Goal: Task Accomplishment & Management: Use online tool/utility

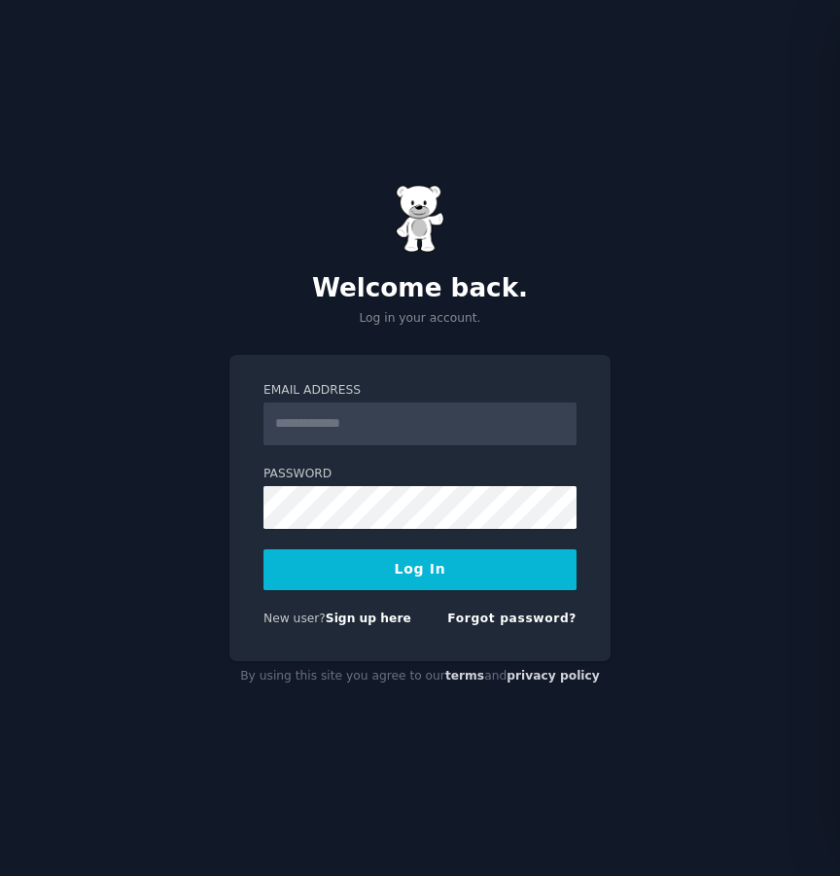
click at [412, 417] on input "Email Address" at bounding box center [419, 423] width 313 height 43
type input "**********"
click at [263, 549] on button "Log In" at bounding box center [419, 569] width 313 height 41
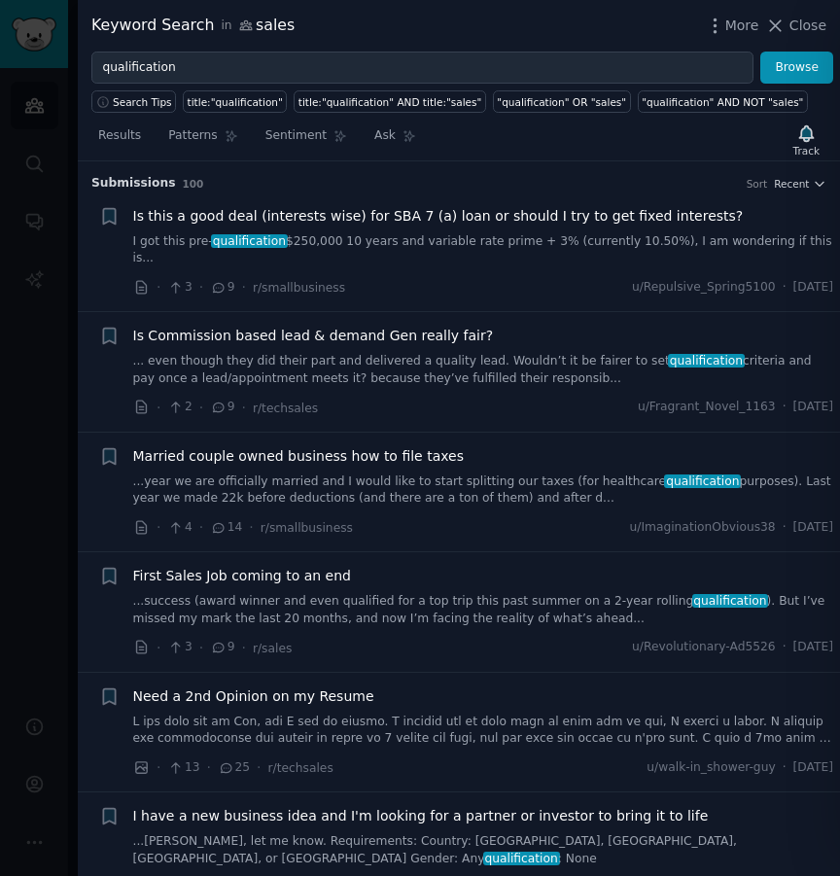
click at [782, 40] on div "Keyword Search in sales More Close" at bounding box center [459, 26] width 762 height 52
click at [788, 27] on button "Close" at bounding box center [795, 26] width 61 height 20
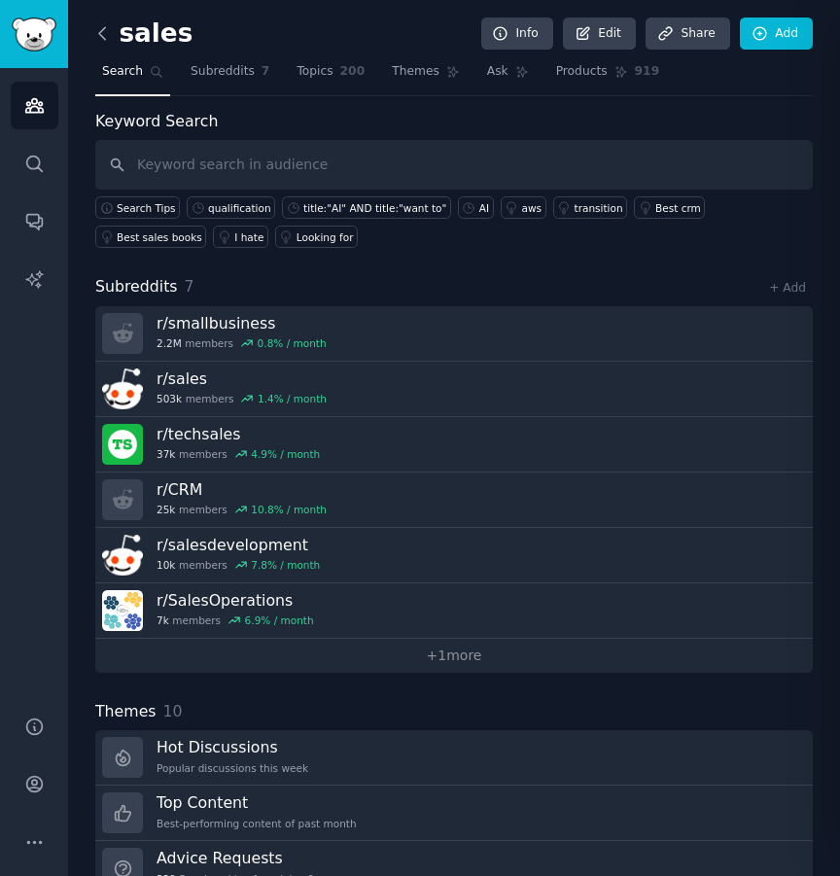
click at [99, 33] on icon at bounding box center [102, 33] width 6 height 12
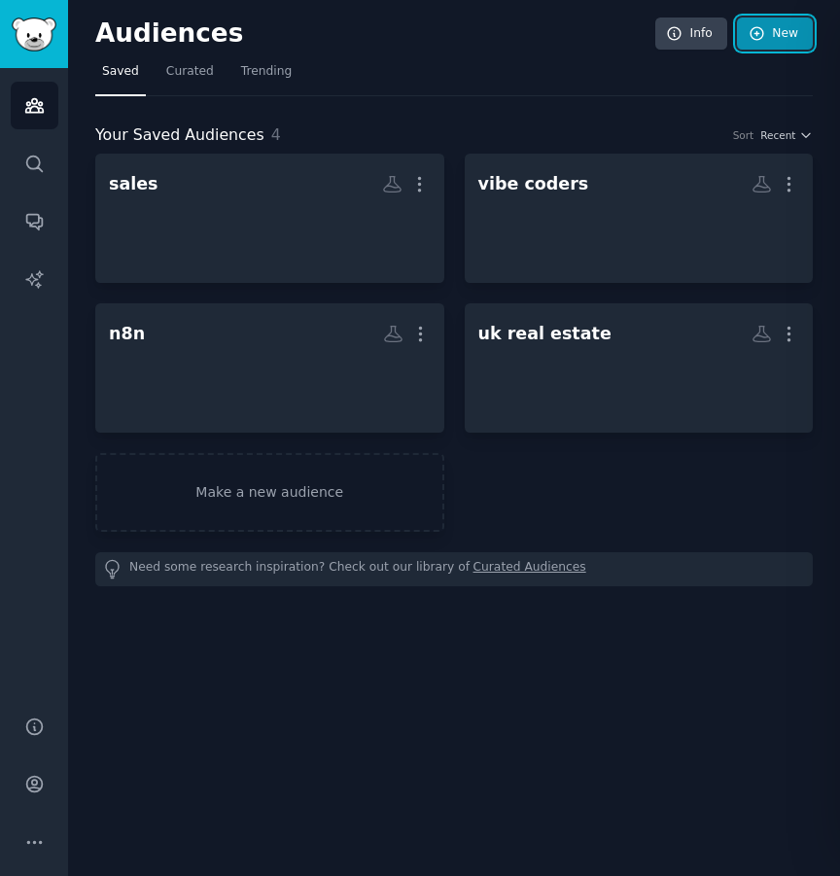
click at [761, 42] on link "New" at bounding box center [775, 33] width 76 height 33
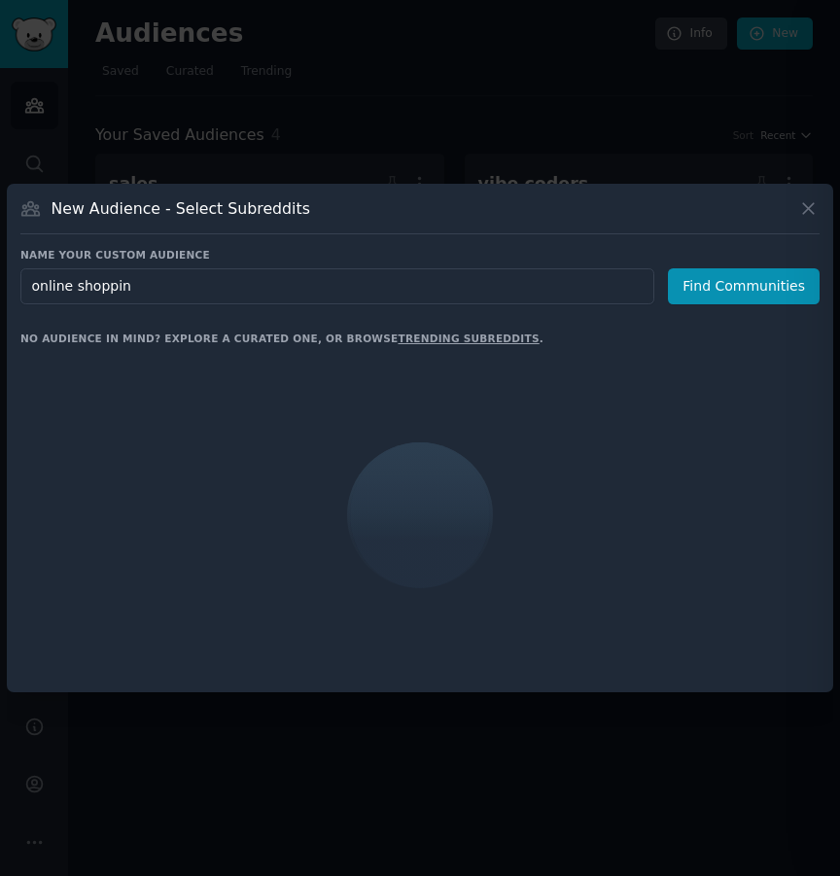
type input "online shopping"
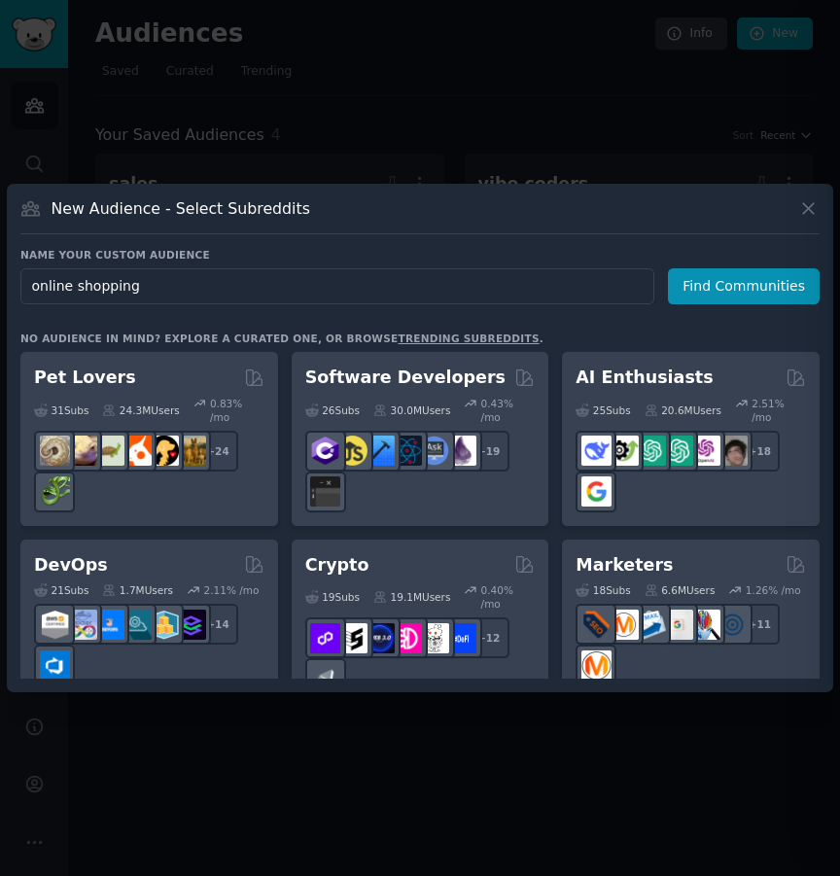
click button "Find Communities" at bounding box center [744, 286] width 152 height 36
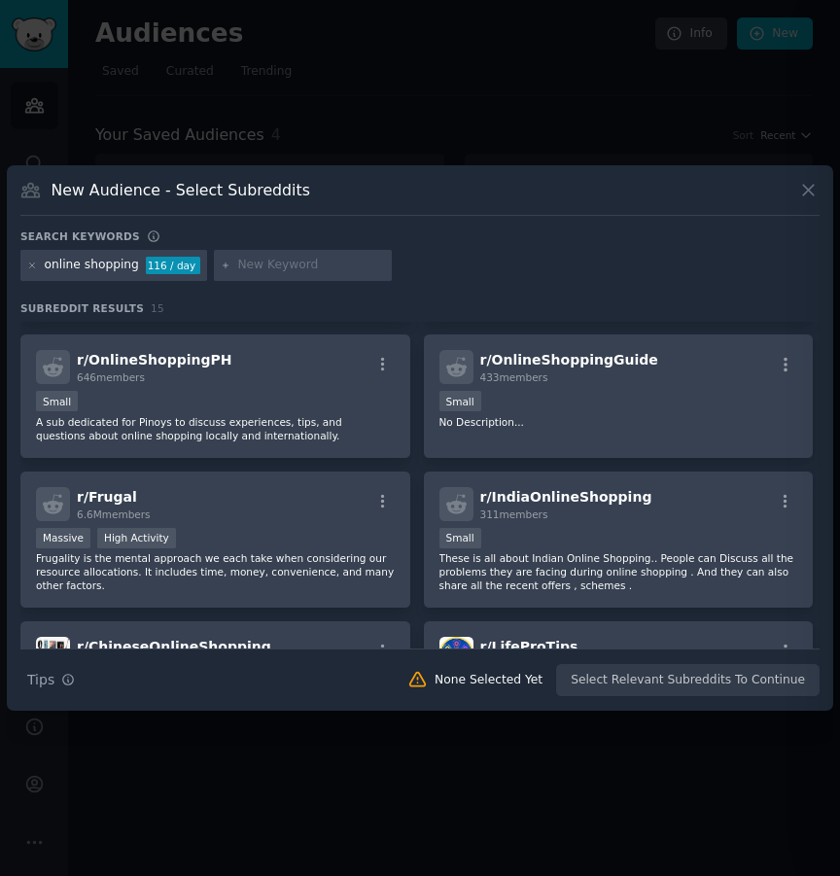
scroll to position [140, 0]
